Goal: Transaction & Acquisition: Subscribe to service/newsletter

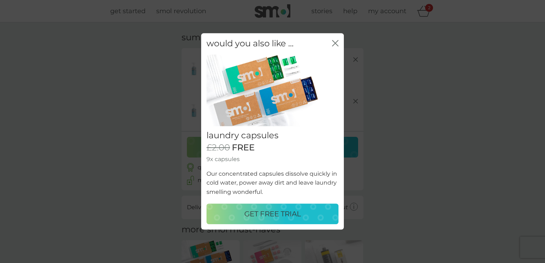
click at [275, 216] on p "GET FREE TRIAL" at bounding box center [273, 214] width 57 height 11
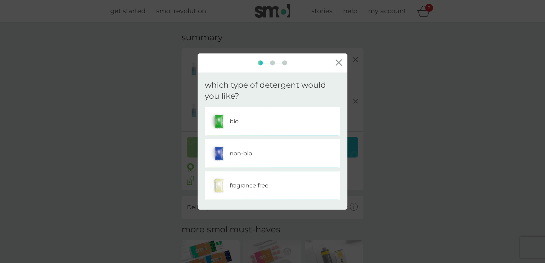
click at [252, 157] on div "non-bio" at bounding box center [272, 154] width 125 height 18
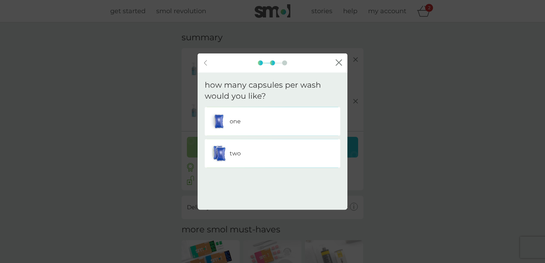
click at [237, 149] on p "two" at bounding box center [235, 153] width 11 height 9
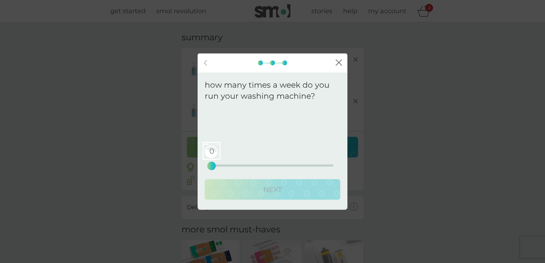
drag, startPoint x: 216, startPoint y: 162, endPoint x: 278, endPoint y: 166, distance: 62.9
click at [278, 166] on div "0 0 12.5 25" at bounding box center [273, 155] width 122 height 29
click at [278, 166] on div "14 0 12.5 25" at bounding box center [273, 166] width 122 height 2
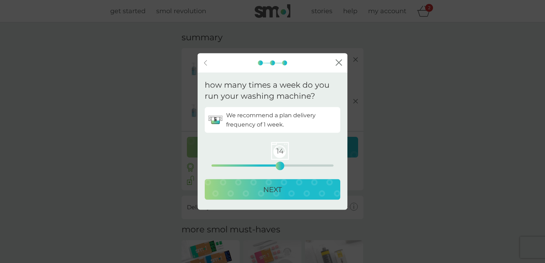
click at [254, 160] on div "14 0 12.5 25" at bounding box center [273, 155] width 122 height 29
click at [252, 163] on div "14 0 12.5 25" at bounding box center [273, 155] width 122 height 29
click at [252, 165] on div "8 0 12.5 25" at bounding box center [273, 166] width 122 height 2
click at [242, 163] on div "8 0 12.5 25" at bounding box center [273, 155] width 122 height 29
click at [247, 165] on div "7" at bounding box center [246, 166] width 3 height 3
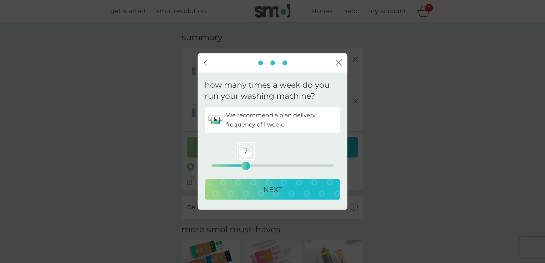
click at [268, 188] on p "NEXT" at bounding box center [272, 189] width 19 height 11
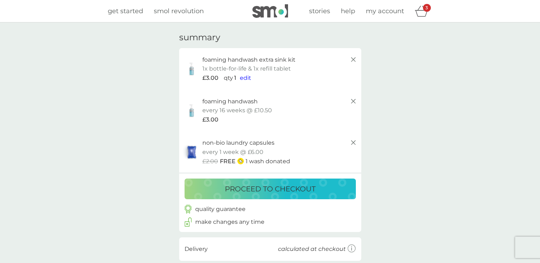
scroll to position [230, 0]
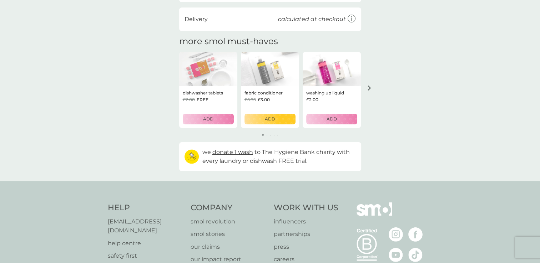
click at [367, 87] on div "arrow right" at bounding box center [370, 88] width 6 height 5
